Goal: Register for event/course

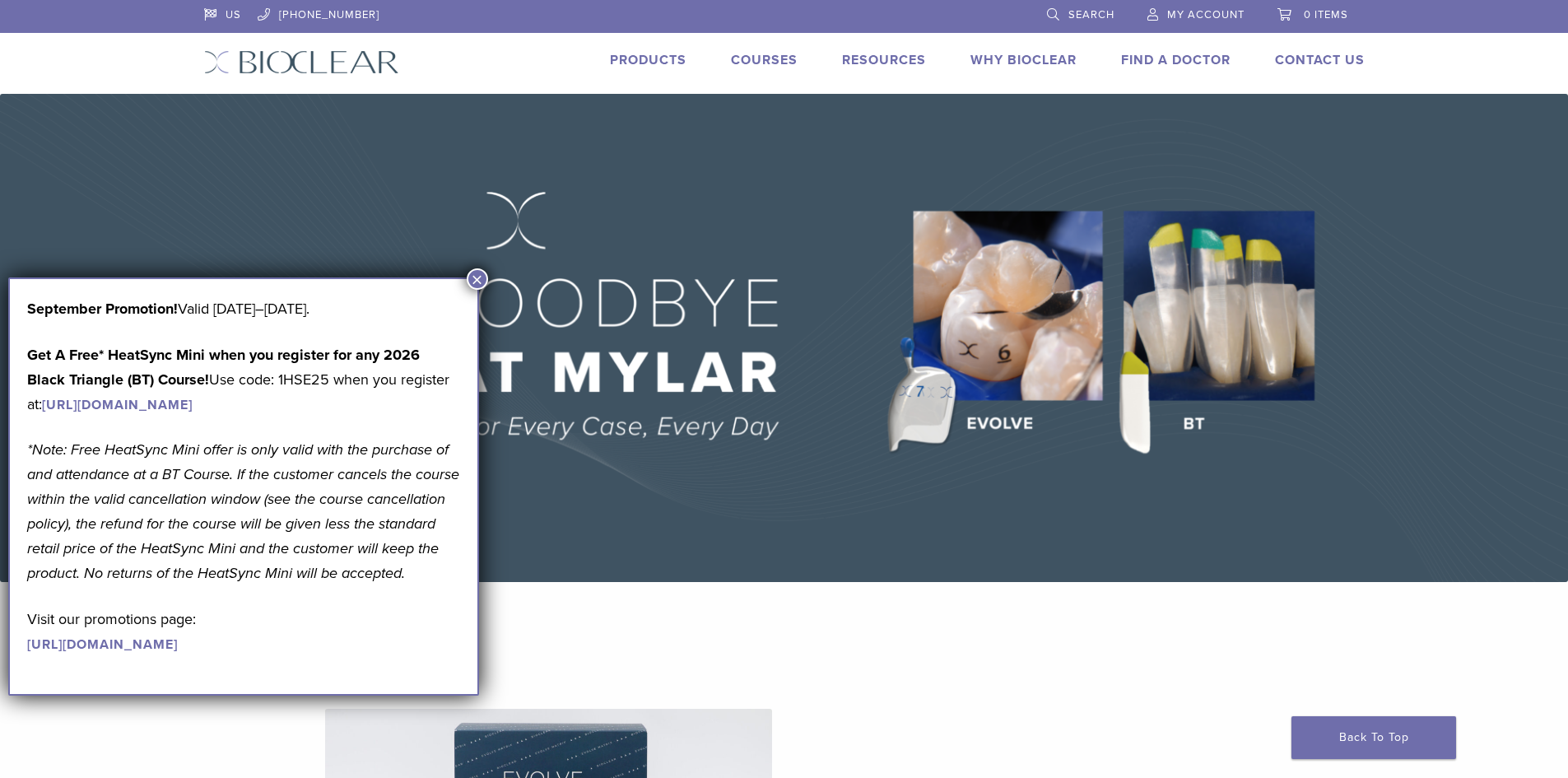
click at [653, 61] on link "Products" at bounding box center [648, 60] width 77 height 16
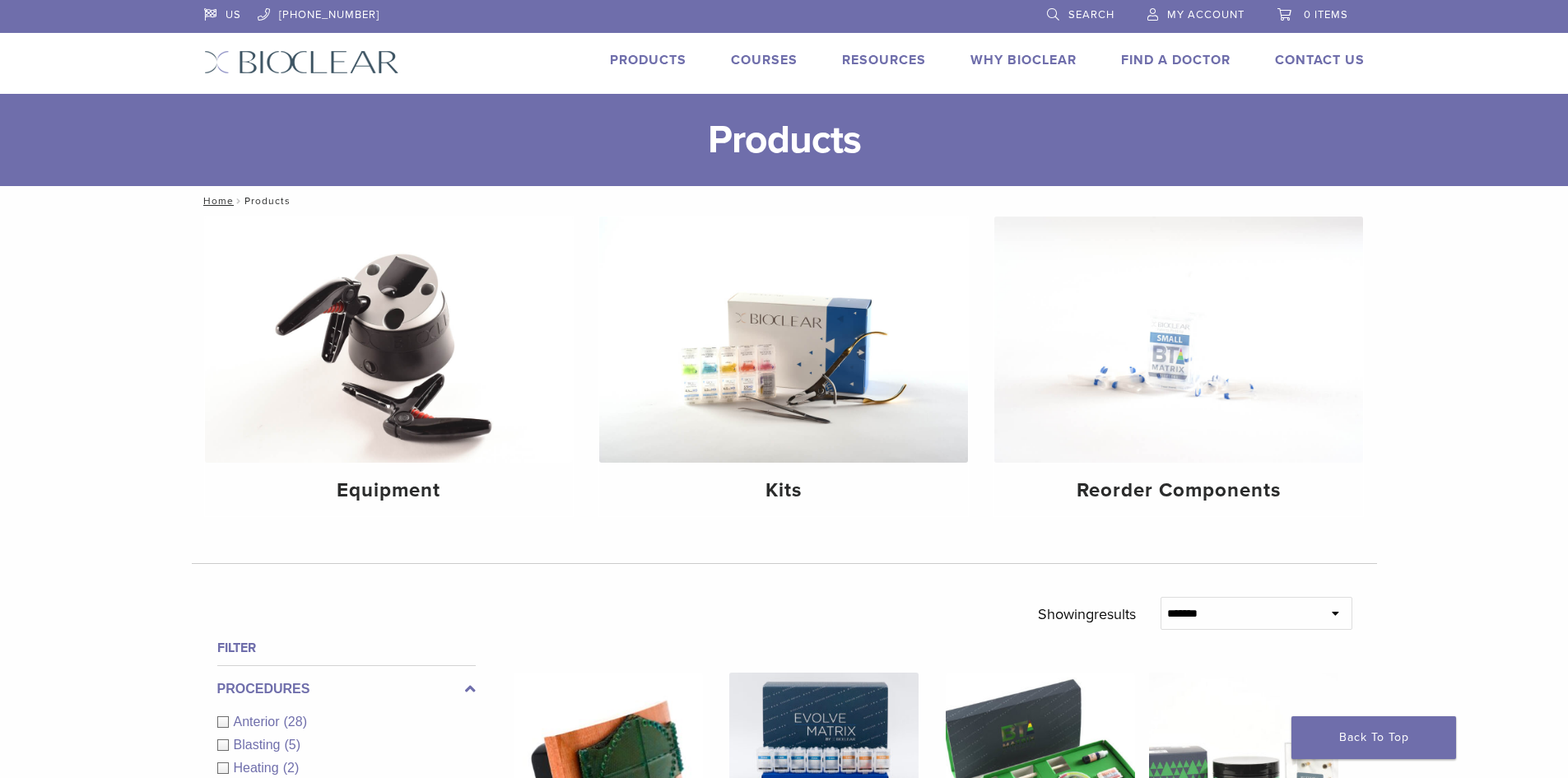
click at [736, 61] on link "Courses" at bounding box center [764, 60] width 67 height 16
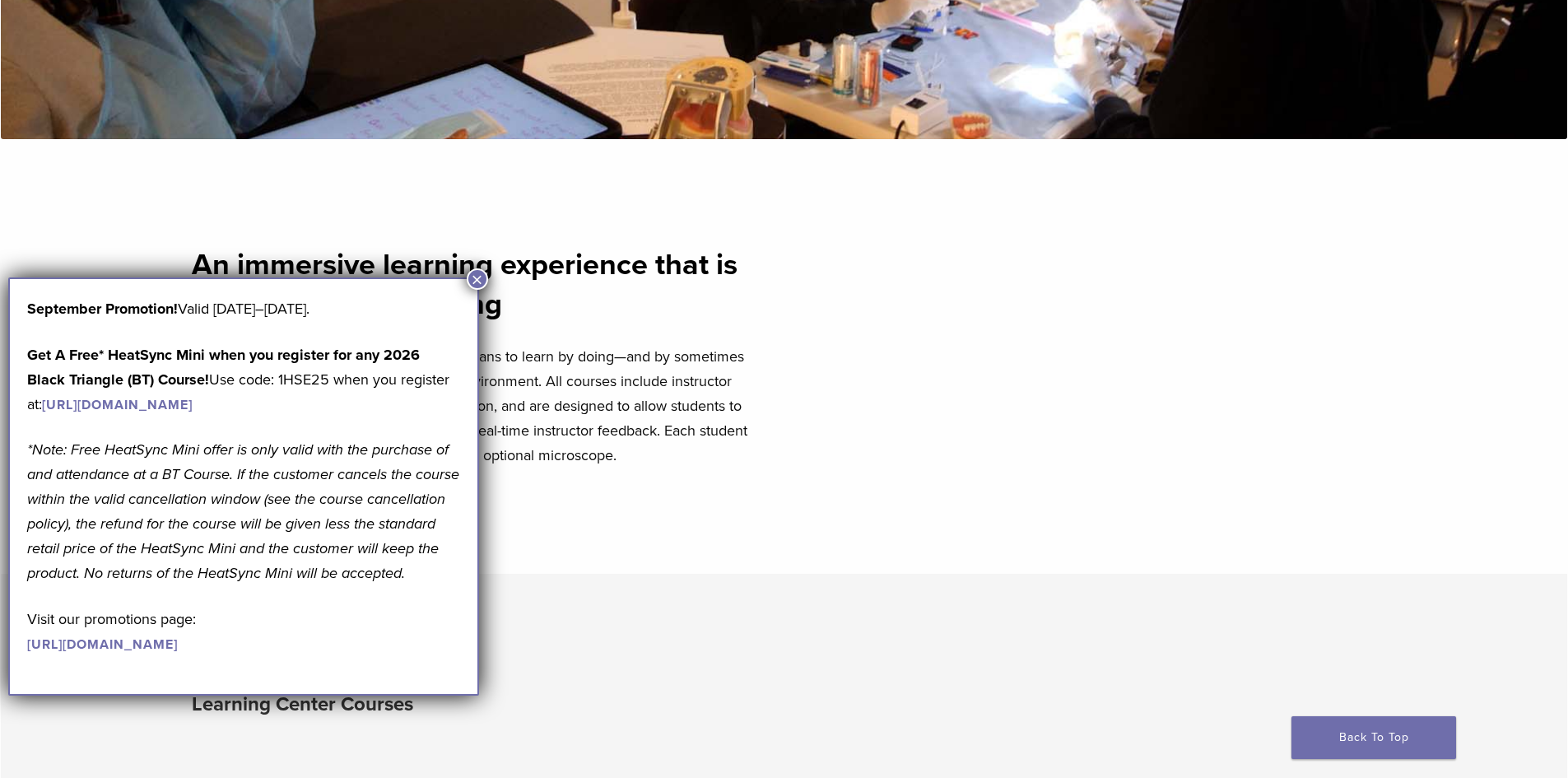
scroll to position [659, 0]
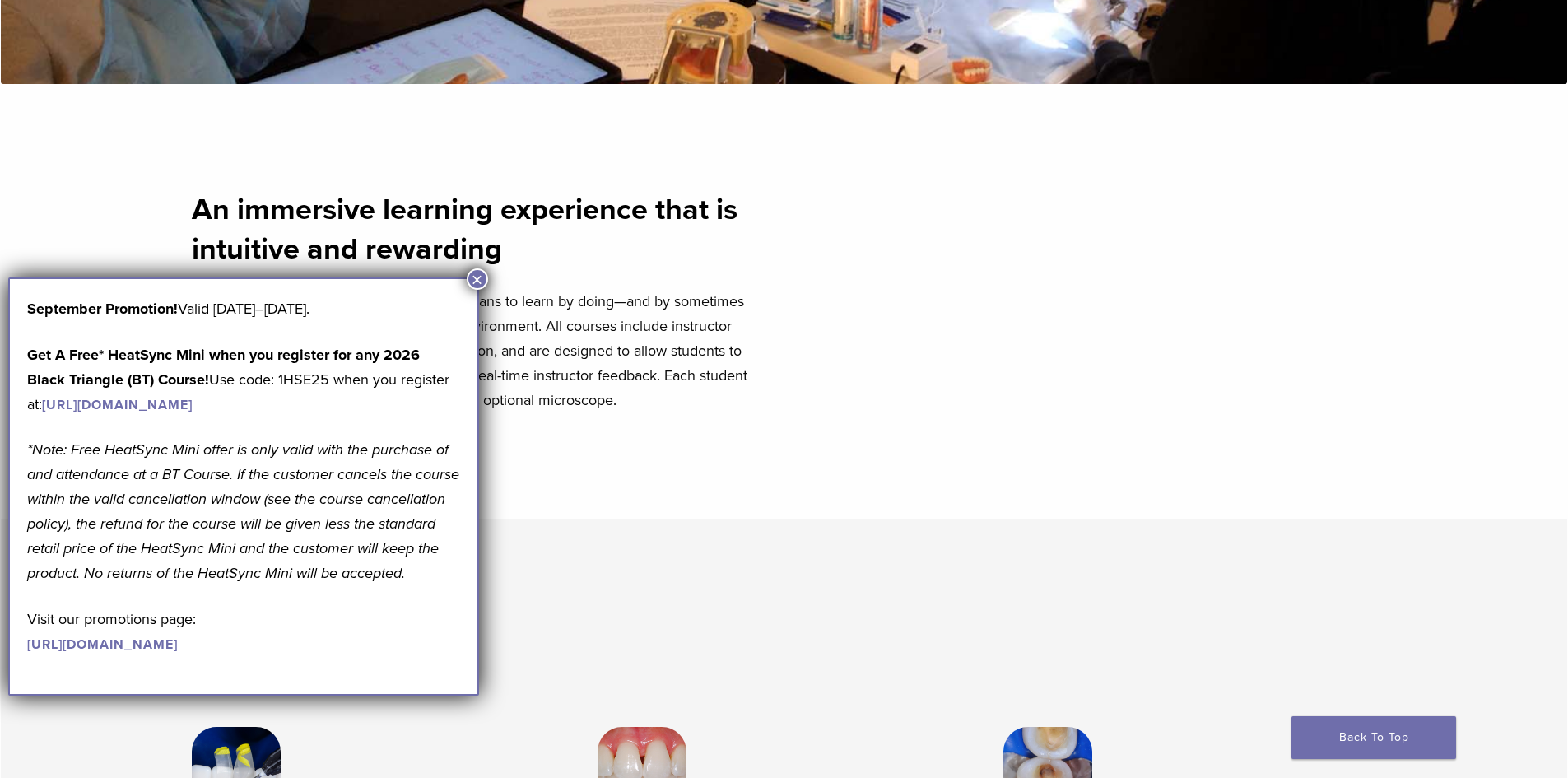
click at [478, 280] on button "×" at bounding box center [477, 279] width 22 height 22
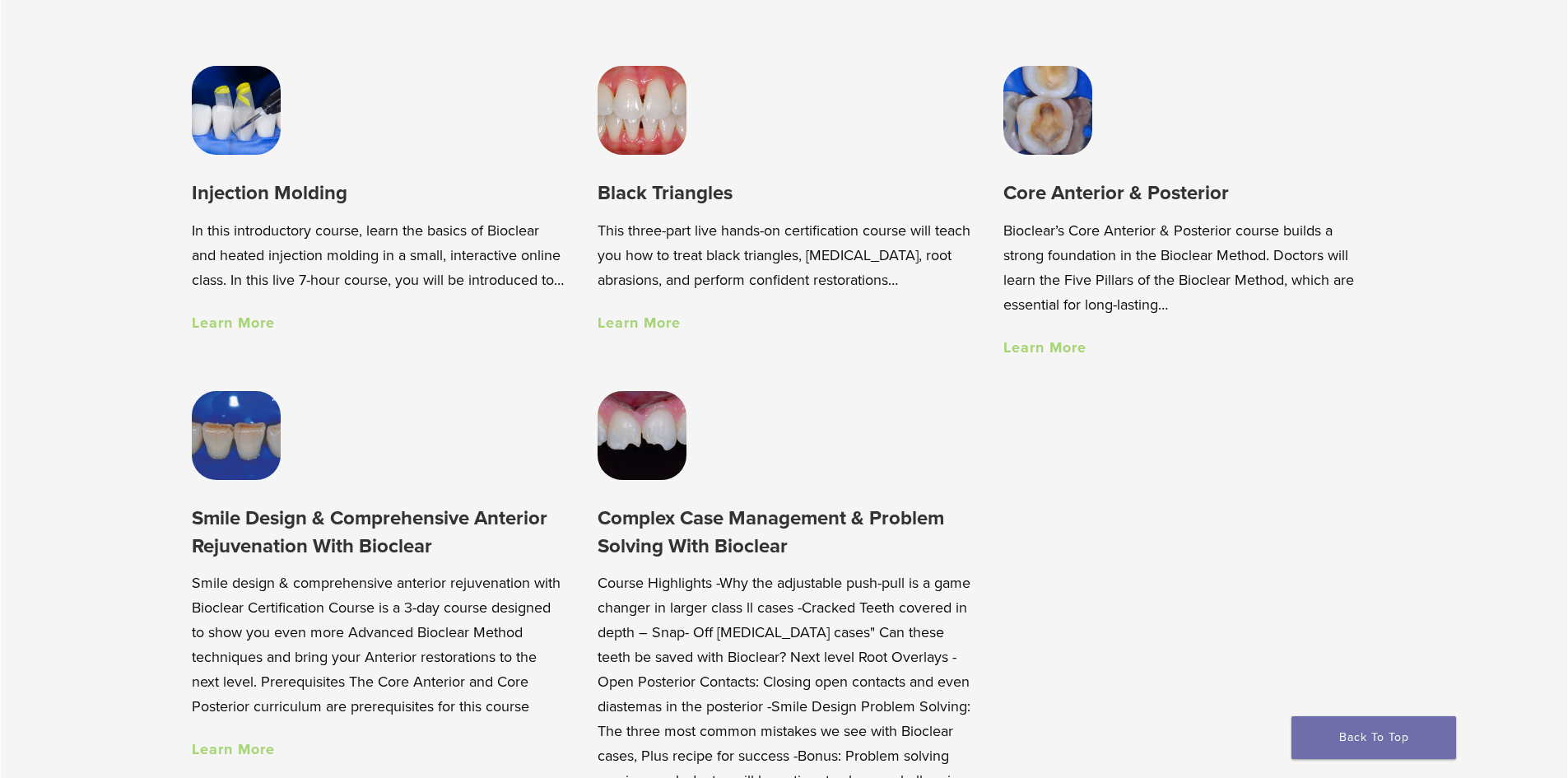
scroll to position [1318, 0]
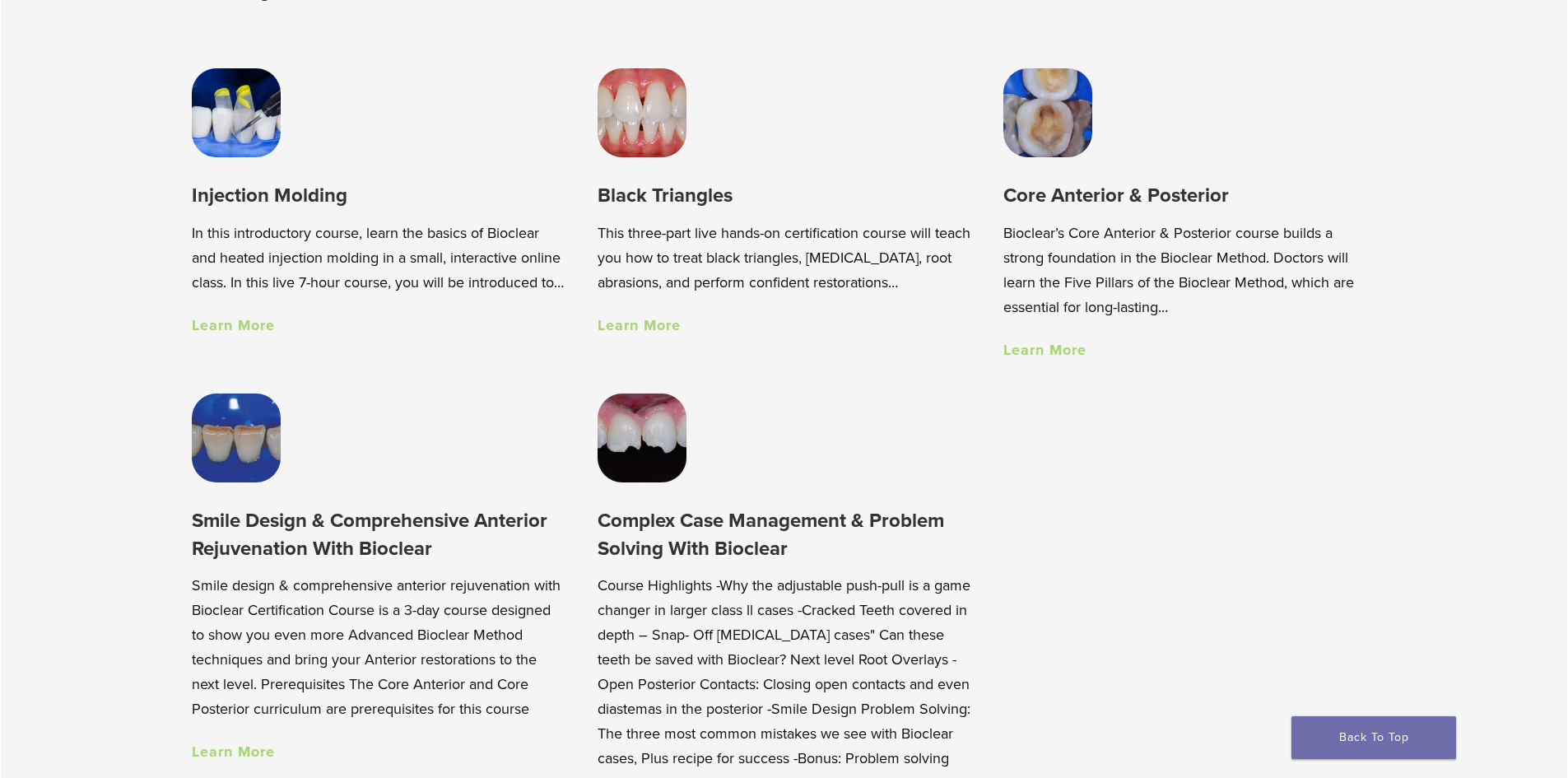
click at [672, 325] on link "Learn More" at bounding box center [639, 325] width 83 height 18
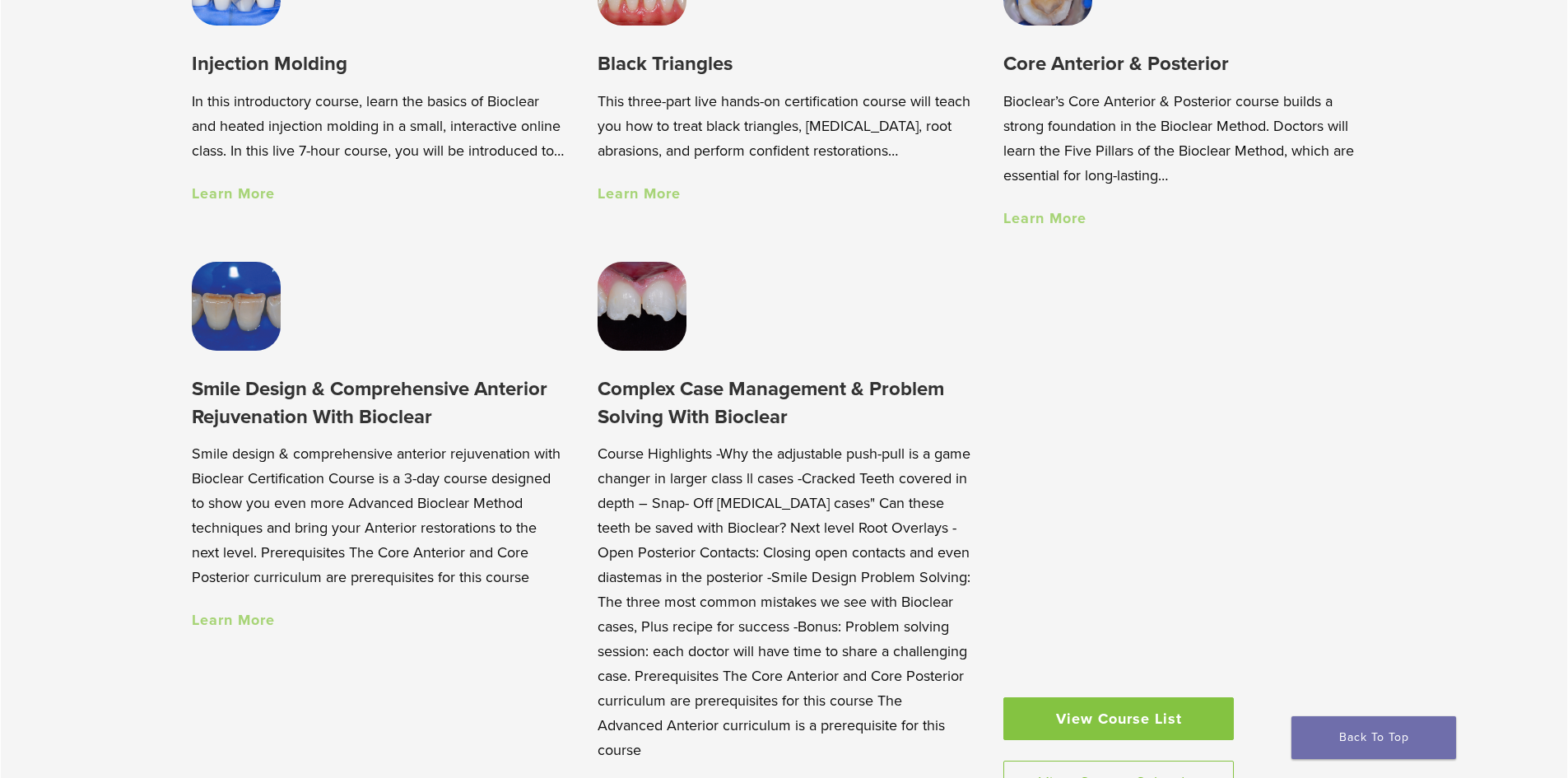
scroll to position [1565, 0]
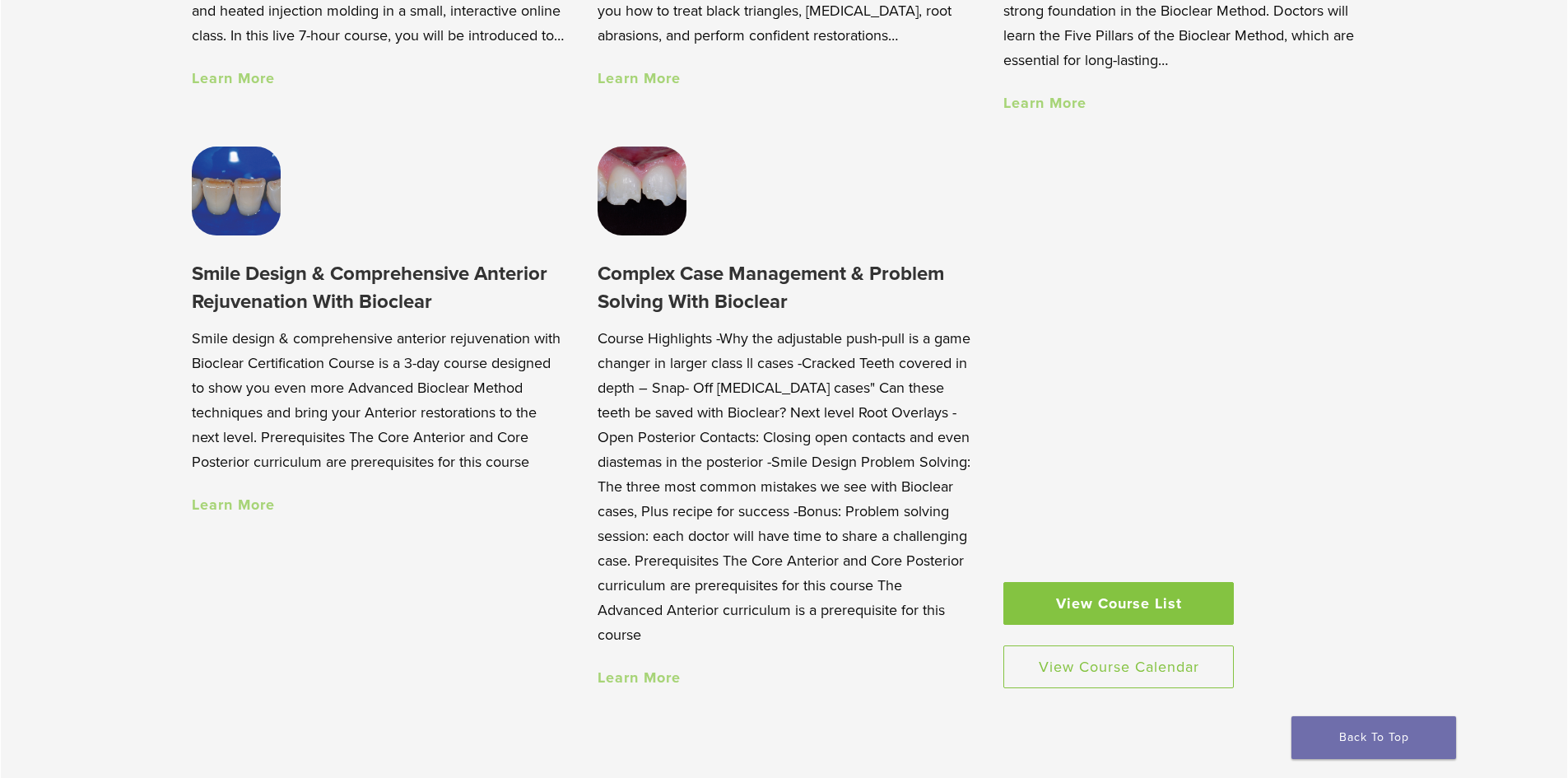
click at [234, 507] on link "Learn More" at bounding box center [234, 505] width 83 height 18
